Goal: Task Accomplishment & Management: Manage account settings

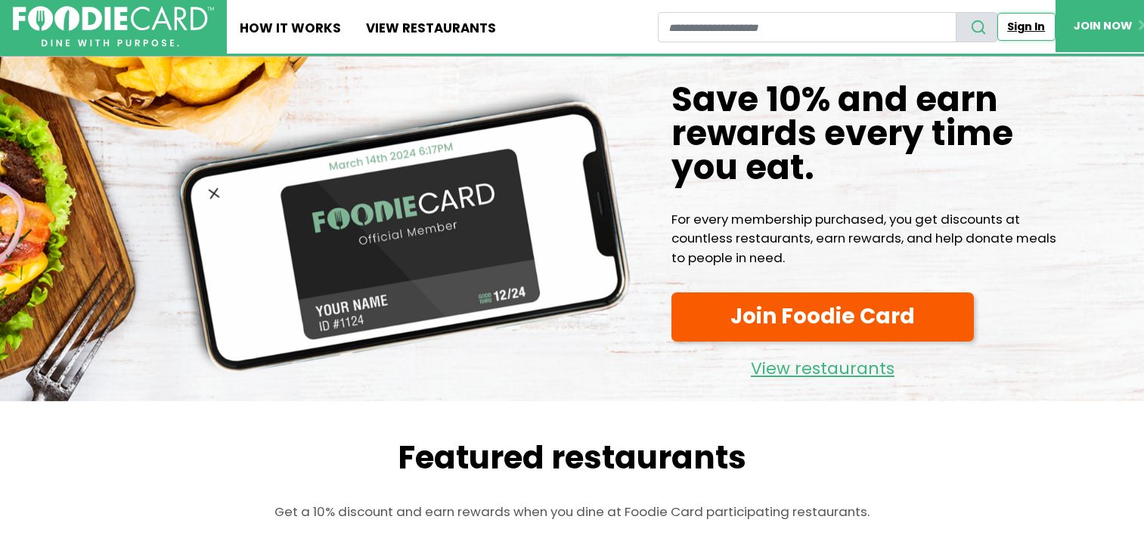
drag, startPoint x: 0, startPoint y: 0, endPoint x: 1025, endPoint y: 26, distance: 1025.6
click at [1025, 26] on link "Sign In" at bounding box center [1026, 27] width 58 height 28
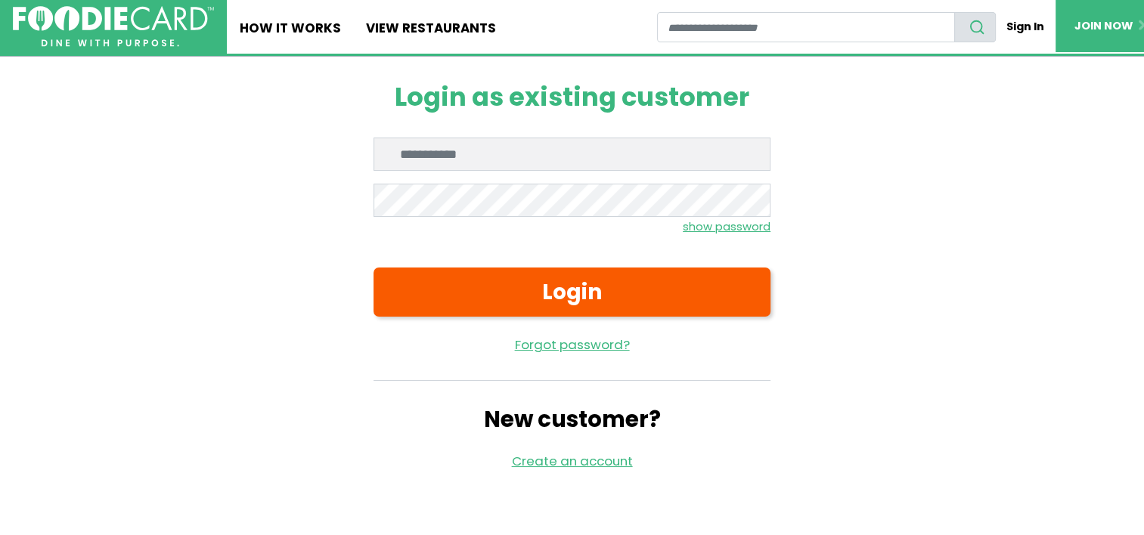
click at [534, 130] on div "Login as existing customer Enter email Enter password show password Login Forgo…" at bounding box center [572, 277] width 397 height 440
click at [523, 153] on input "Enter email" at bounding box center [572, 154] width 397 height 33
type input "**********"
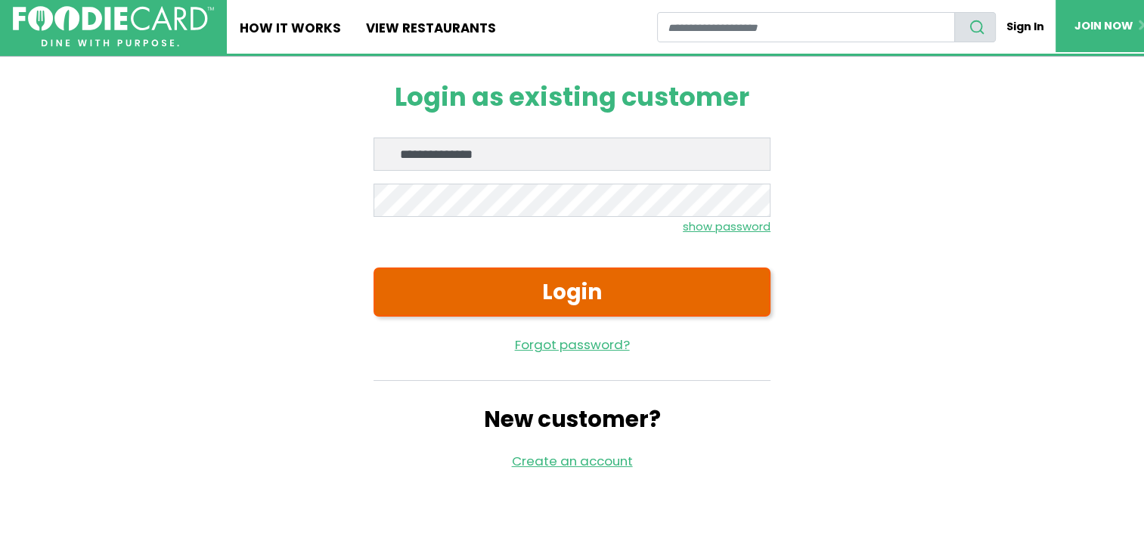
click at [496, 287] on button "Login" at bounding box center [572, 292] width 397 height 48
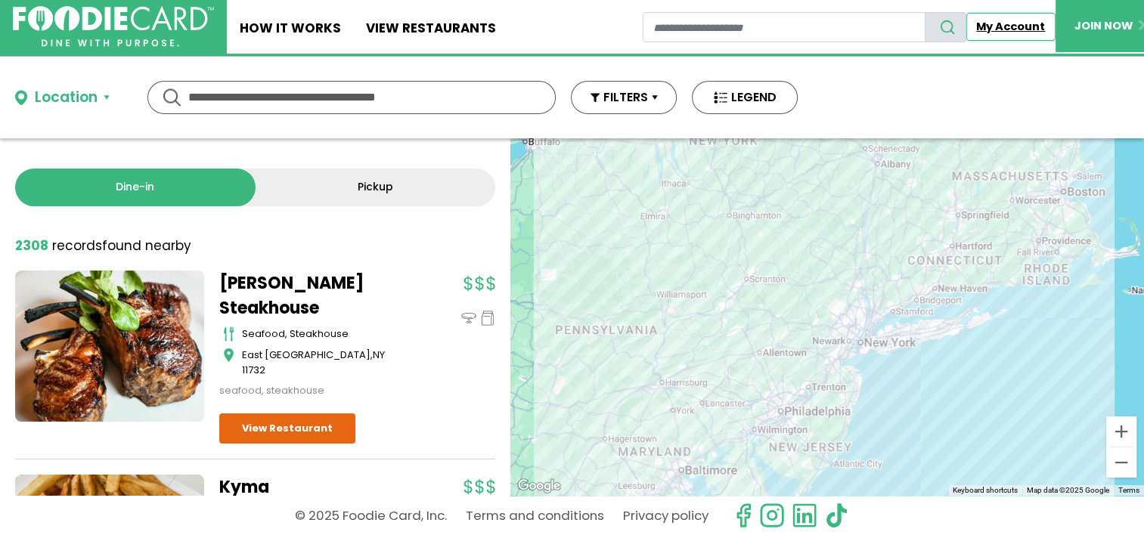
click at [1001, 30] on link "My Account" at bounding box center [1010, 27] width 89 height 28
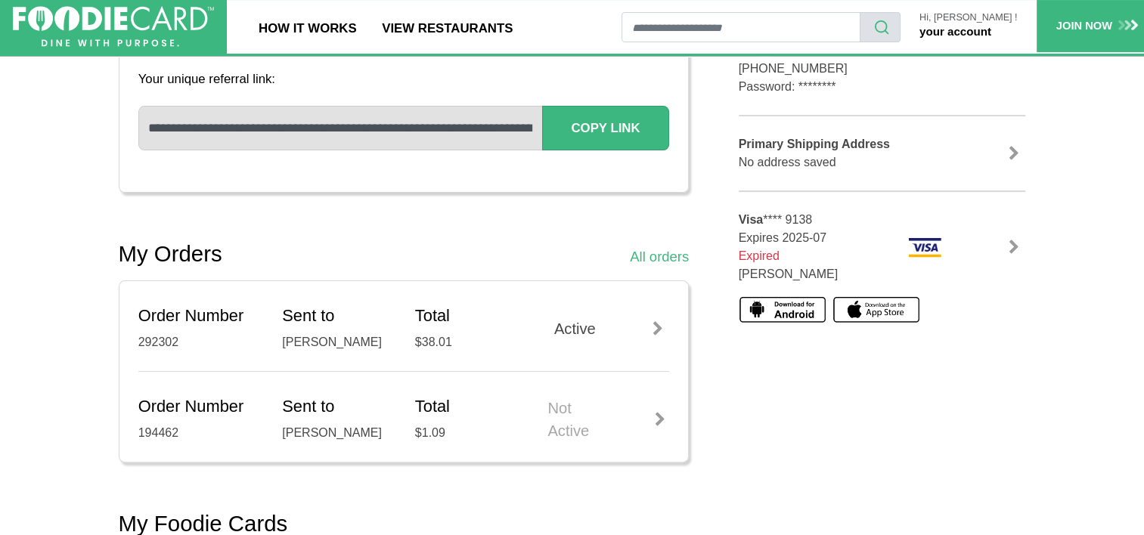
scroll to position [395, 0]
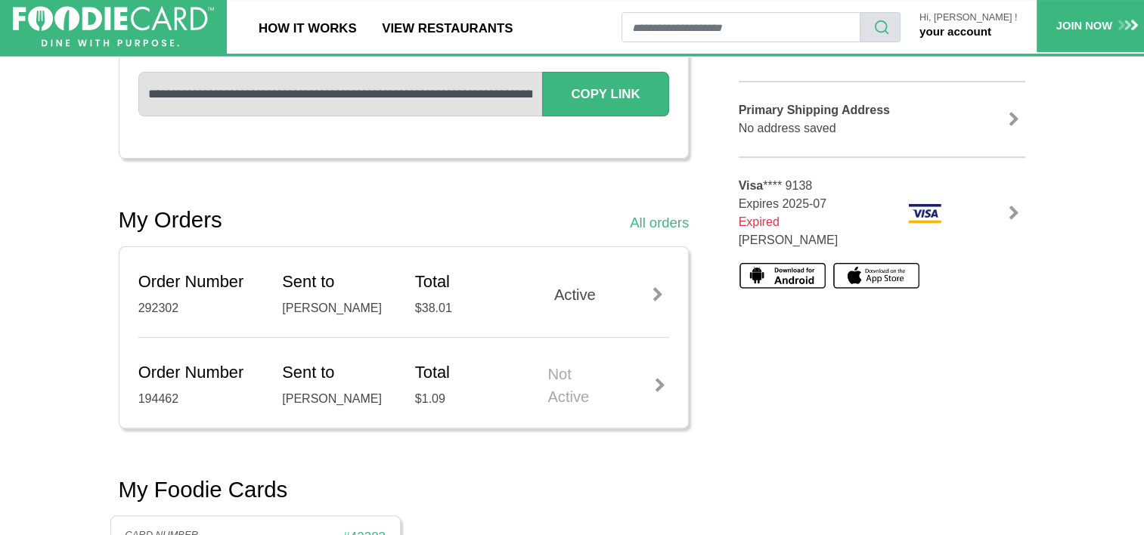
click at [665, 290] on div at bounding box center [657, 294] width 23 height 15
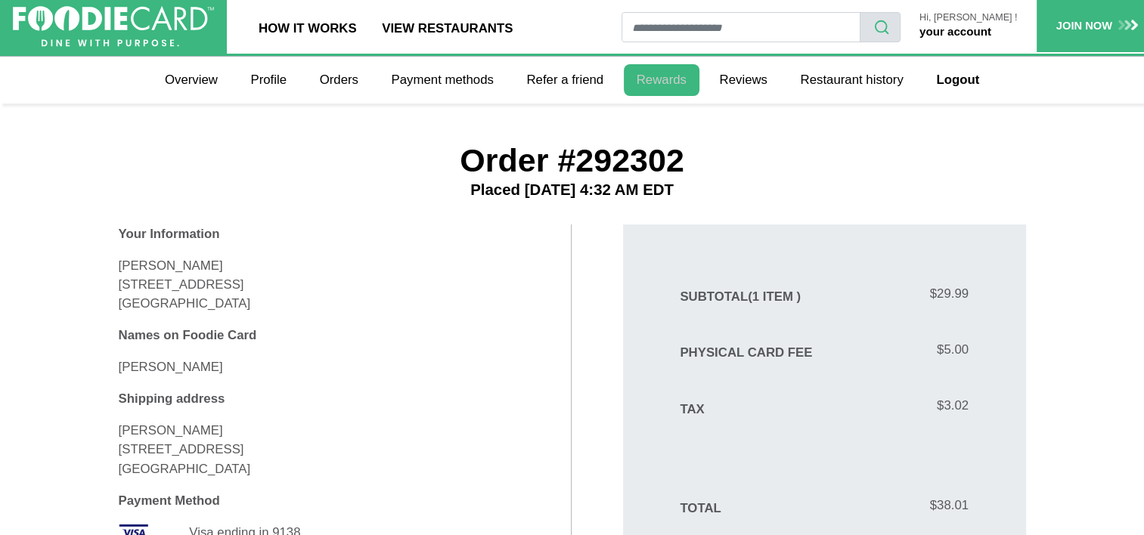
click at [666, 83] on link "Rewards" at bounding box center [662, 80] width 76 height 32
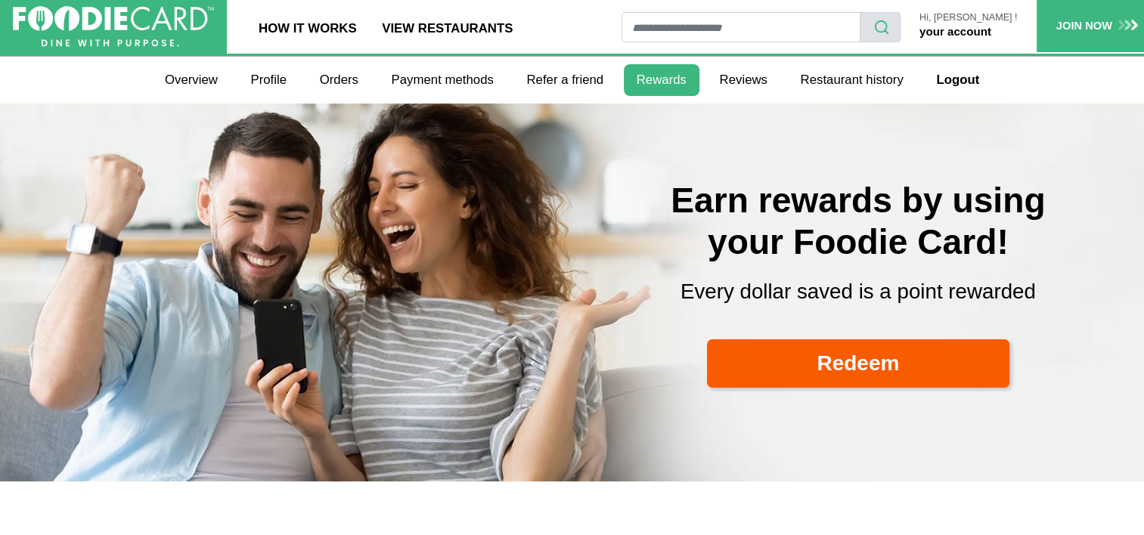
select select
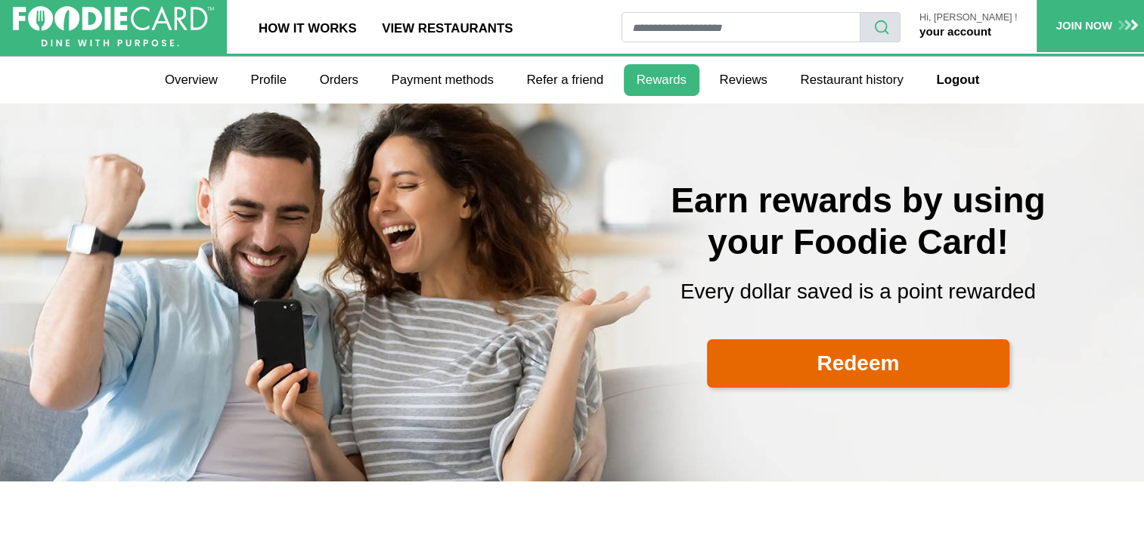
click at [842, 372] on link "Redeem" at bounding box center [858, 363] width 302 height 48
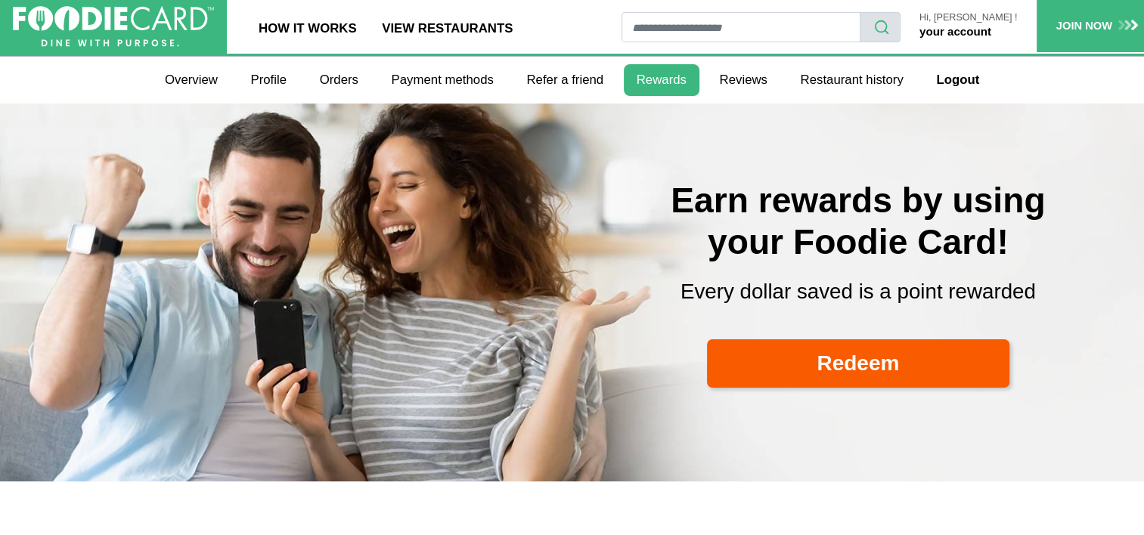
click at [986, 30] on link "your account" at bounding box center [955, 31] width 72 height 13
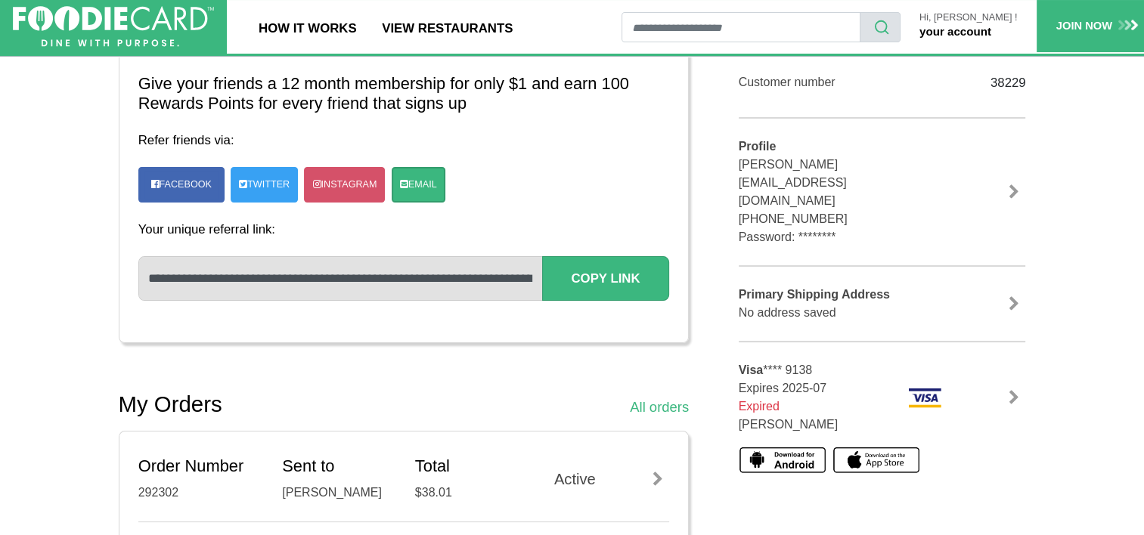
scroll to position [244, 0]
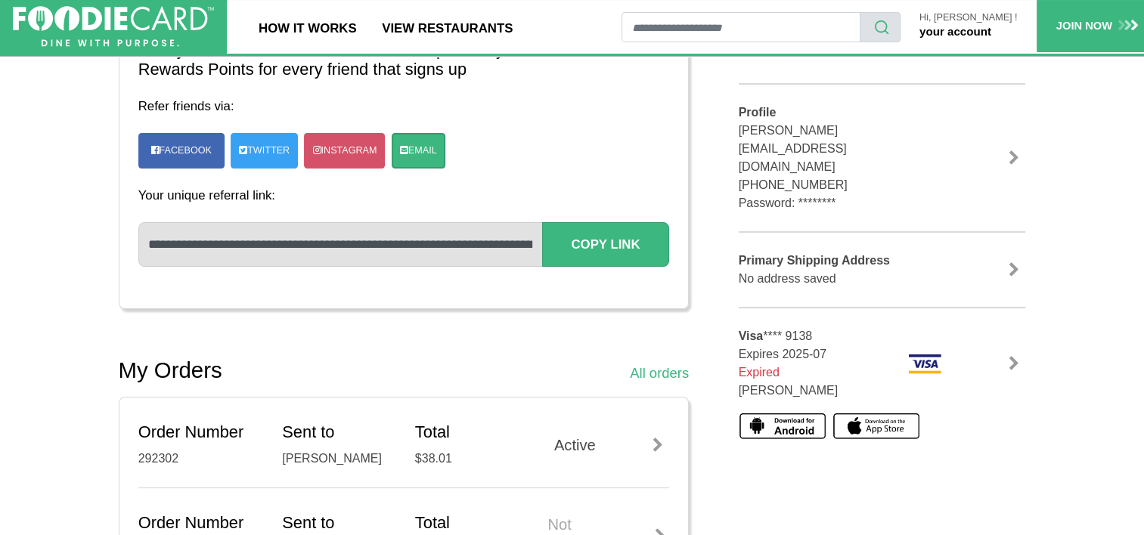
click at [1018, 150] on link at bounding box center [1014, 157] width 23 height 15
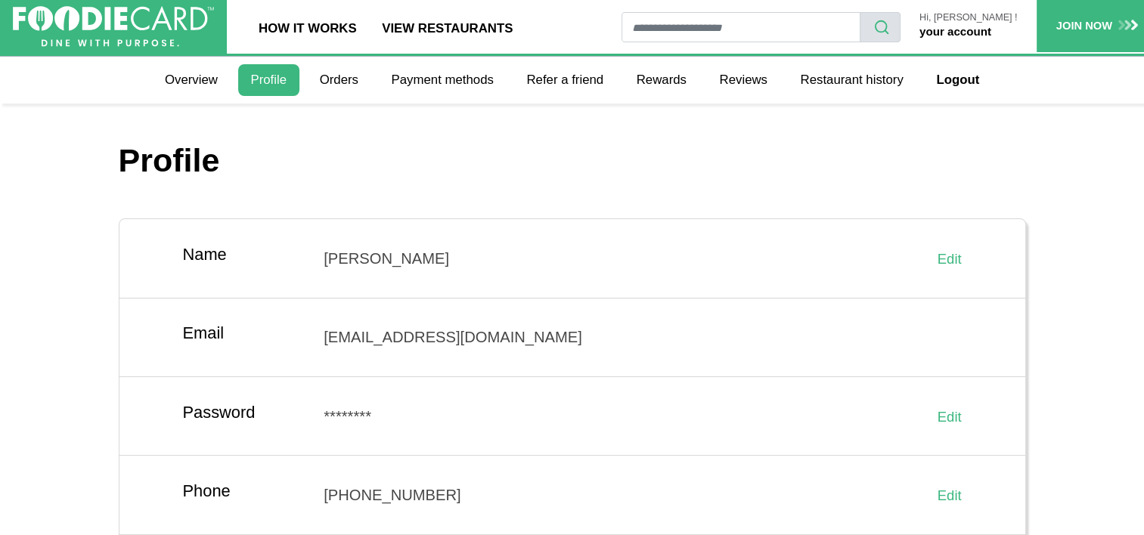
click at [981, 29] on link "your account" at bounding box center [955, 31] width 72 height 13
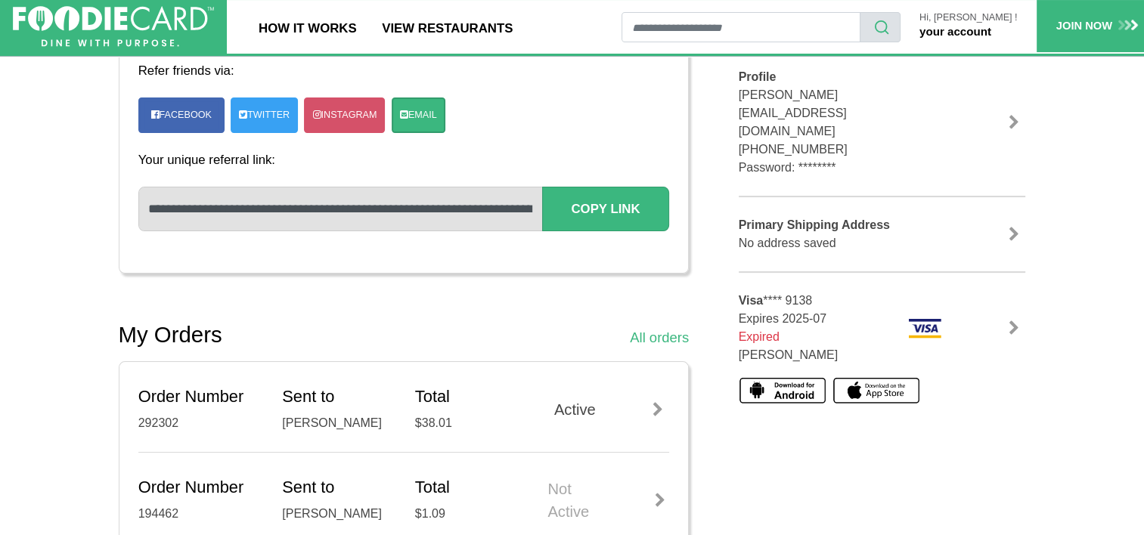
scroll to position [292, 0]
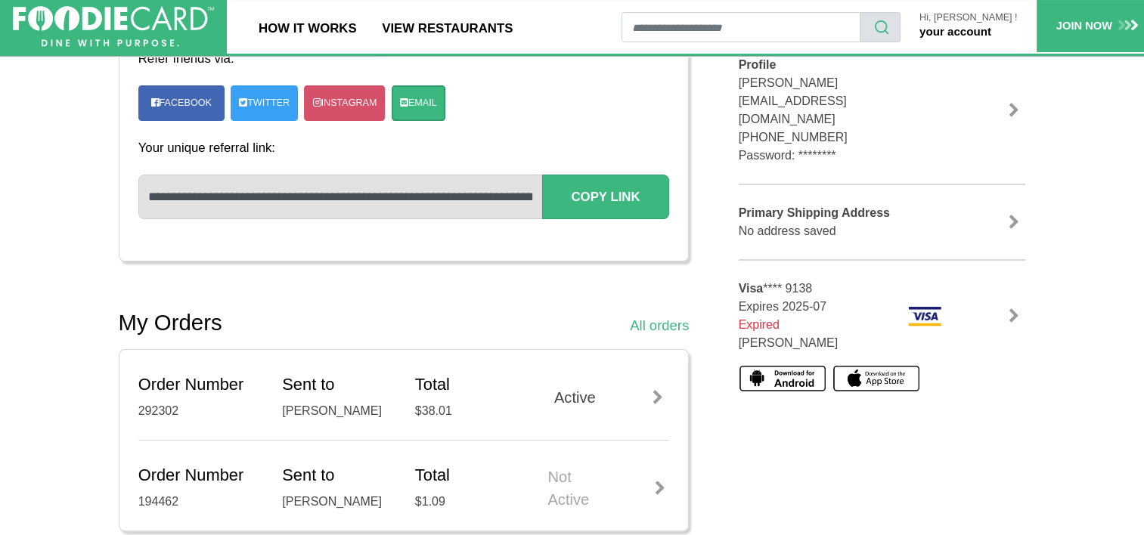
click at [1016, 278] on div "Visa **** 9138 Expires 2025-07 Expired [PERSON_NAME]" at bounding box center [882, 335] width 287 height 150
click at [1013, 308] on link at bounding box center [1014, 315] width 23 height 15
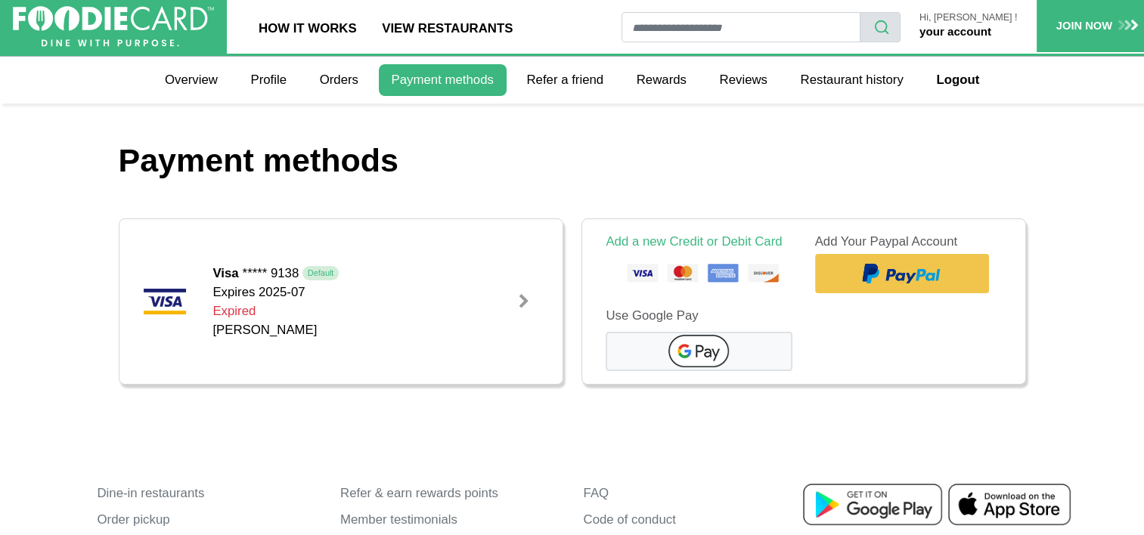
click at [538, 293] on link at bounding box center [524, 302] width 28 height 28
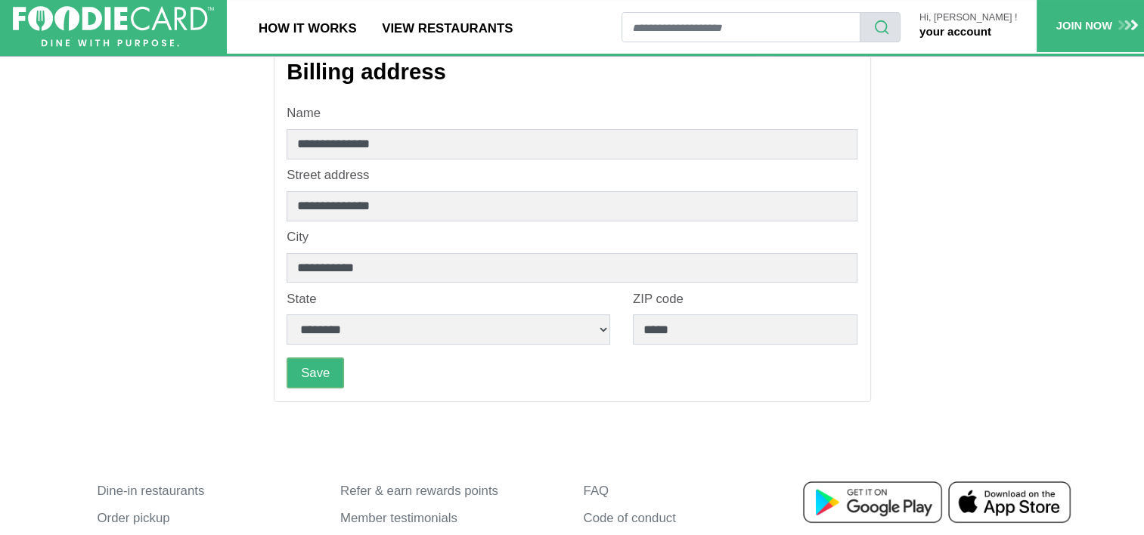
scroll to position [3, 0]
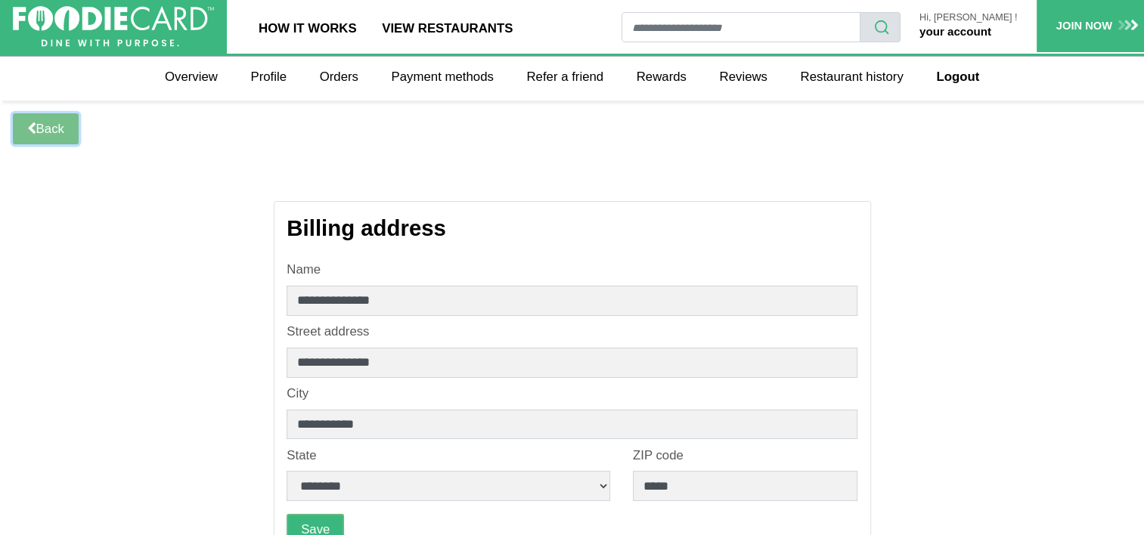
click at [51, 115] on link "Back" at bounding box center [46, 128] width 66 height 31
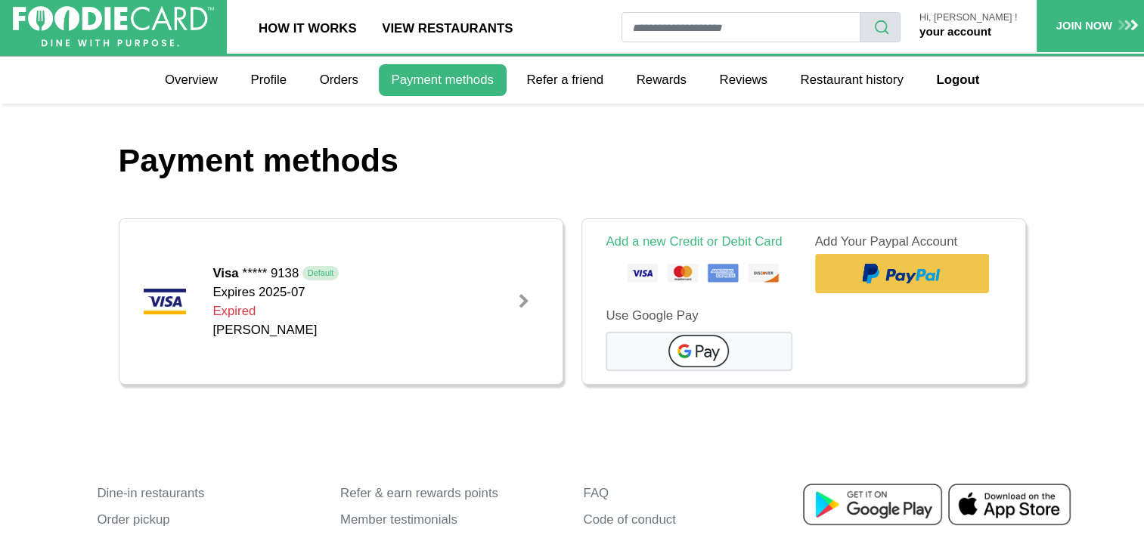
drag, startPoint x: 315, startPoint y: 245, endPoint x: 263, endPoint y: 251, distance: 51.8
click at [263, 251] on div "Visa ***** 9138 Default Expires 2025-07 Expired [PERSON_NAME]" at bounding box center [357, 301] width 313 height 139
click at [991, 30] on link "your account" at bounding box center [955, 31] width 72 height 13
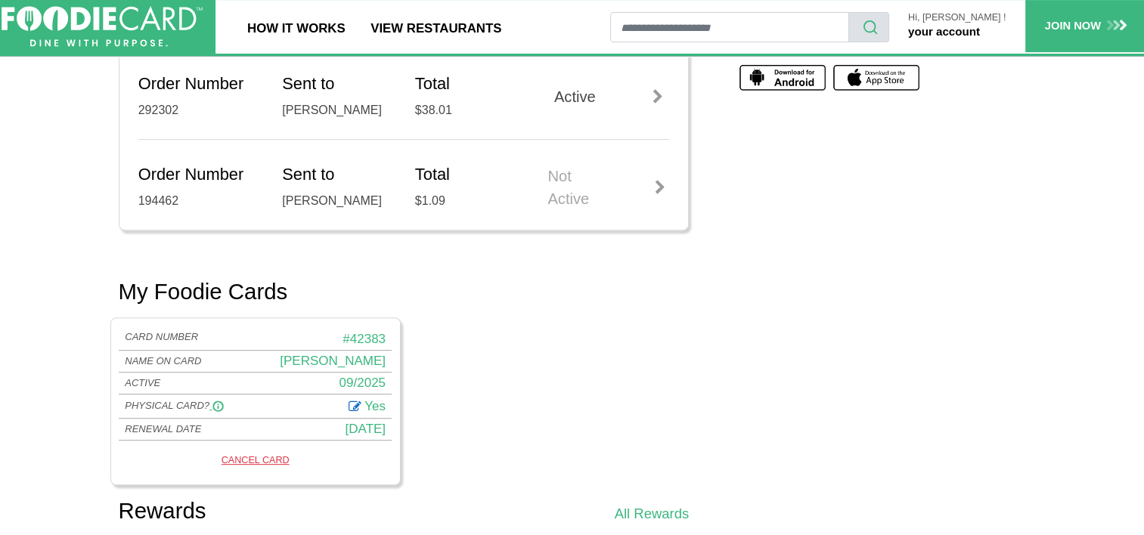
scroll to position [674, 0]
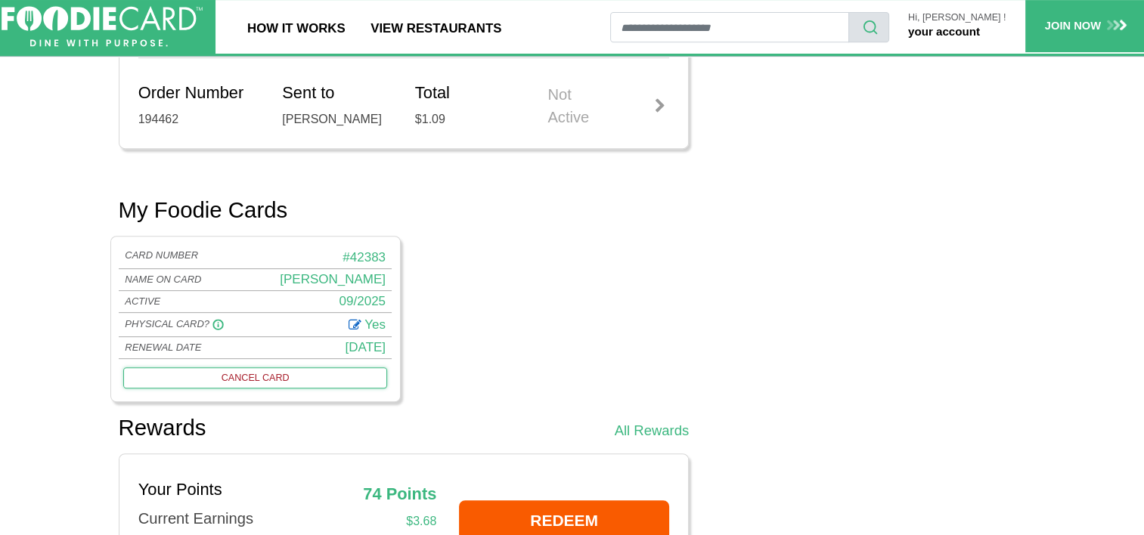
click at [260, 374] on link "CANCEL CARD" at bounding box center [254, 377] width 263 height 21
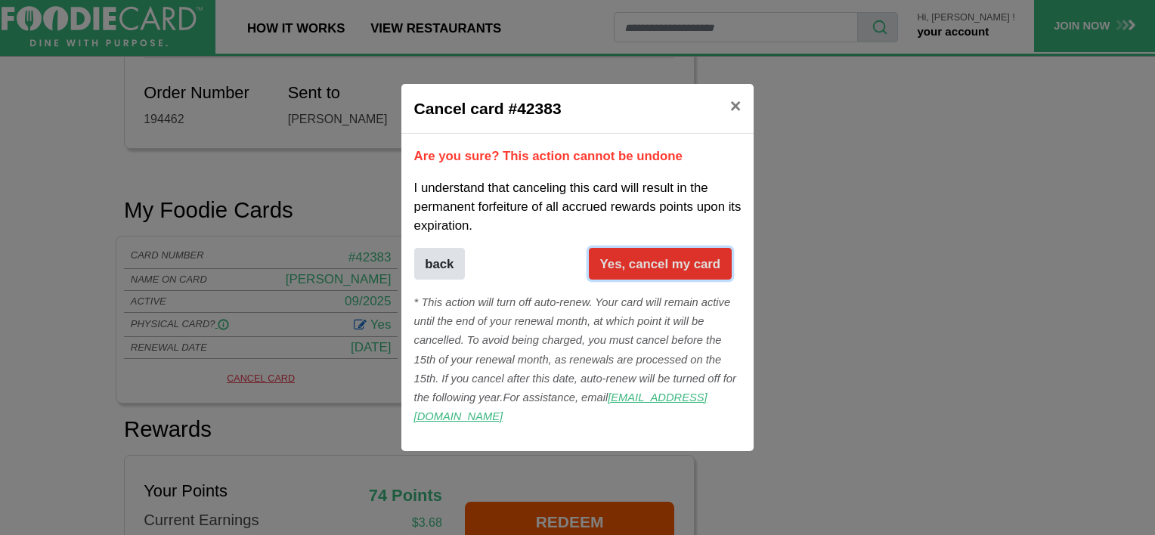
click at [644, 280] on button "Yes, cancel my card" at bounding box center [660, 264] width 143 height 32
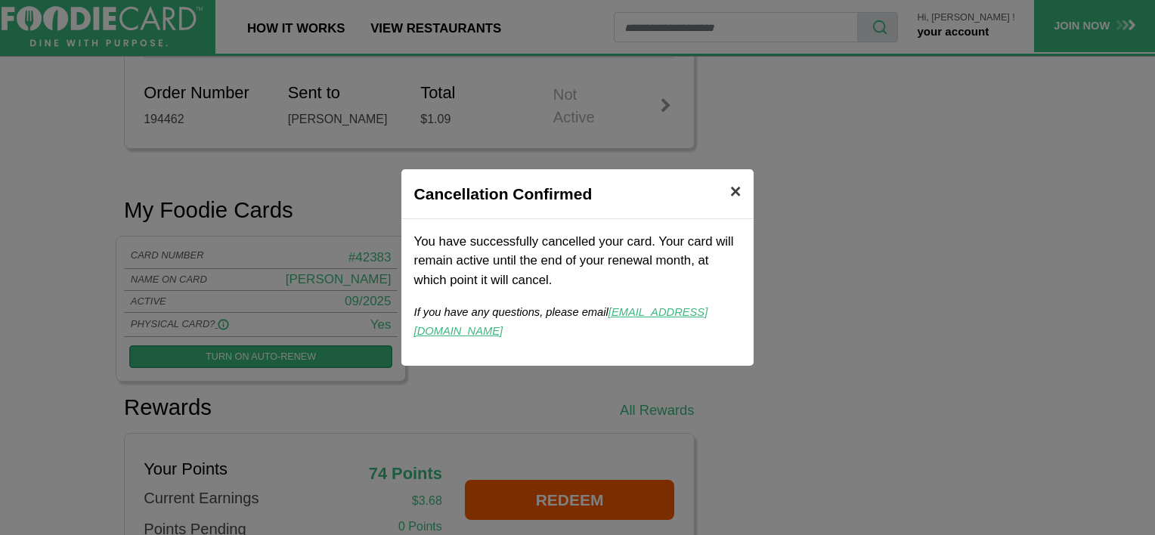
click at [737, 201] on span "×" at bounding box center [735, 191] width 11 height 21
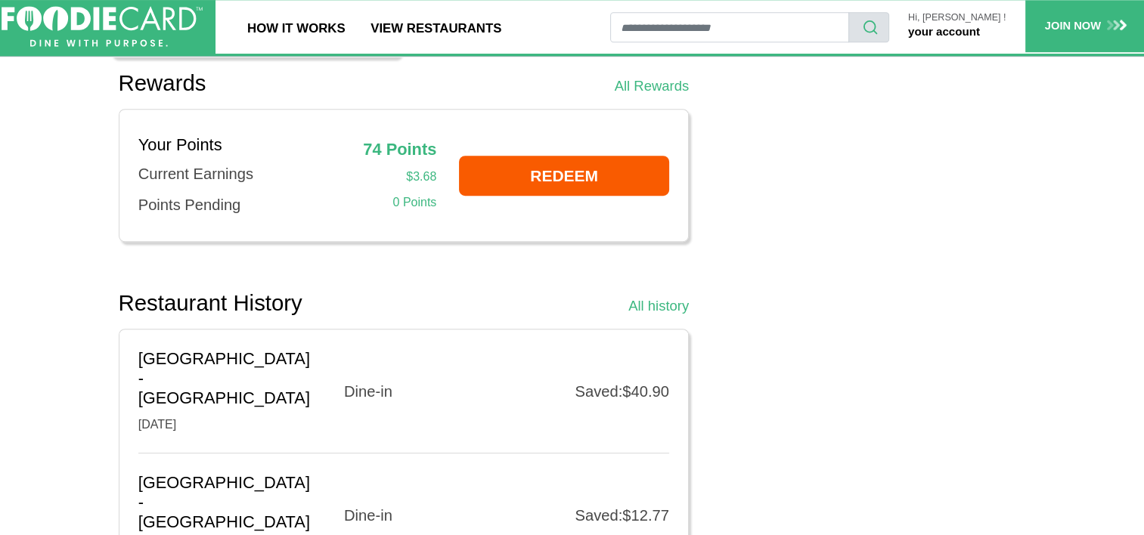
scroll to position [1021, 0]
